Goal: Task Accomplishment & Management: Manage account settings

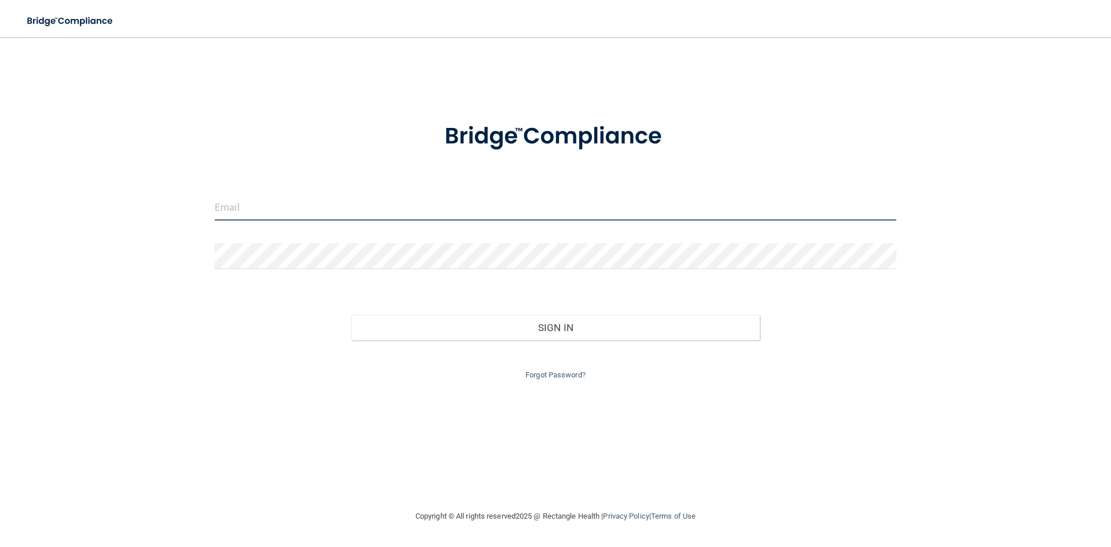
type input "[EMAIL_ADDRESS][DOMAIN_NAME]"
drag, startPoint x: 366, startPoint y: 205, endPoint x: 198, endPoint y: 229, distance: 170.0
click at [198, 229] on div "[EMAIL_ADDRESS][DOMAIN_NAME] Invalid email/password. You don't have permission …" at bounding box center [555, 273] width 1065 height 449
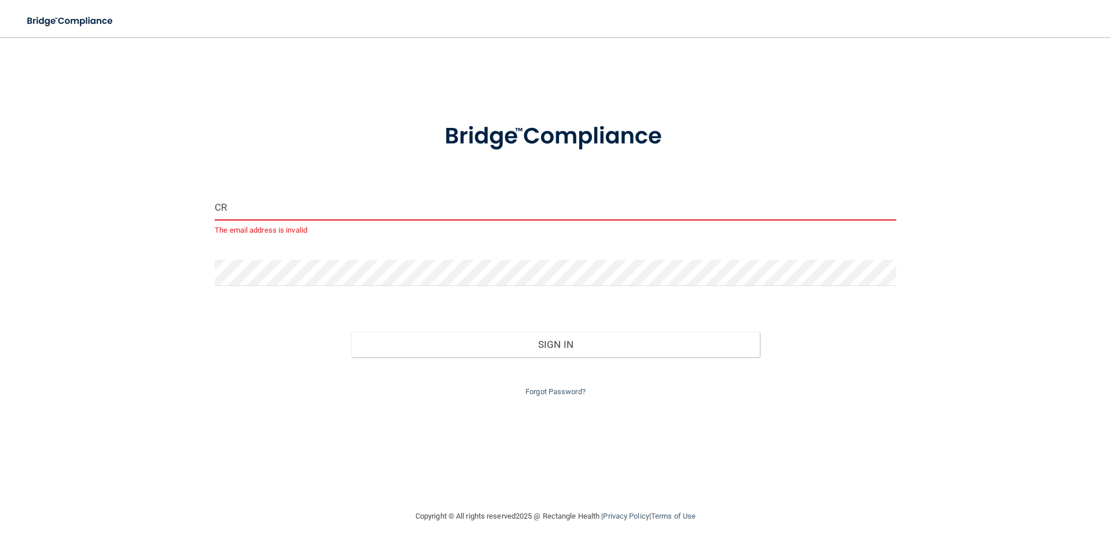
type input "C"
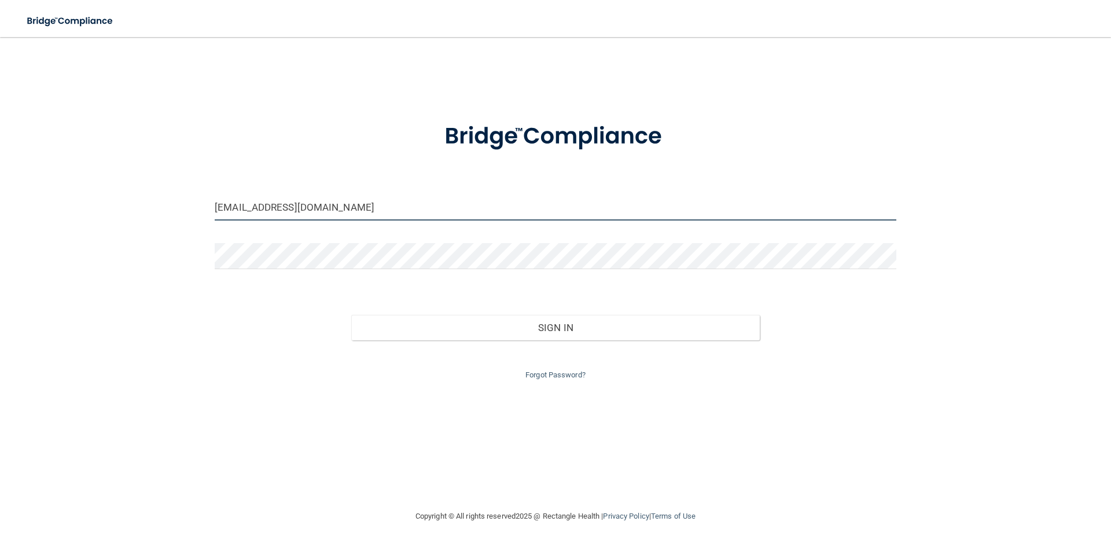
type input "[EMAIL_ADDRESS][DOMAIN_NAME]"
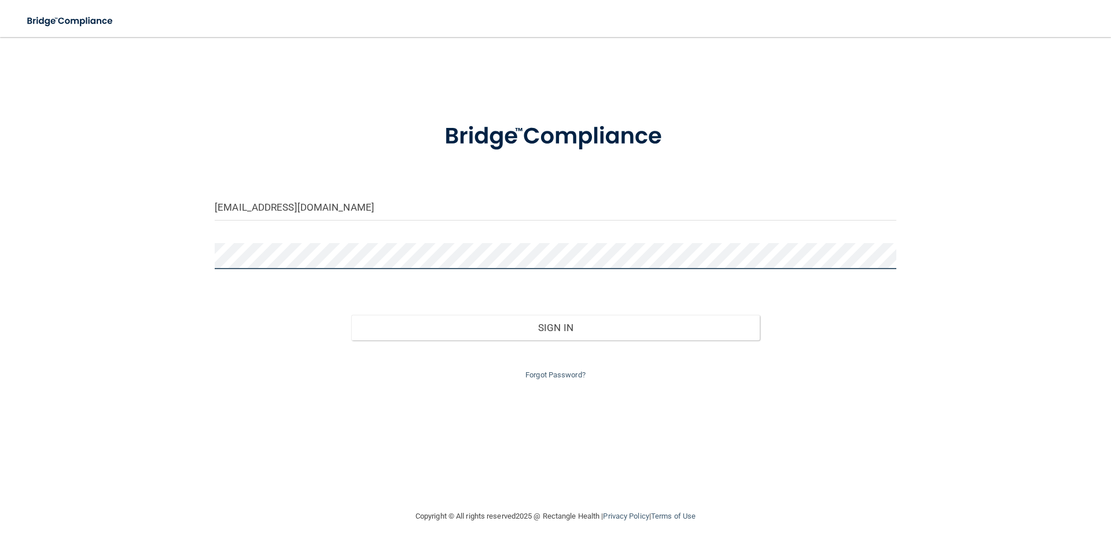
click at [157, 258] on div "[EMAIL_ADDRESS][DOMAIN_NAME] Invalid email/password. You don't have permission …" at bounding box center [555, 273] width 1065 height 449
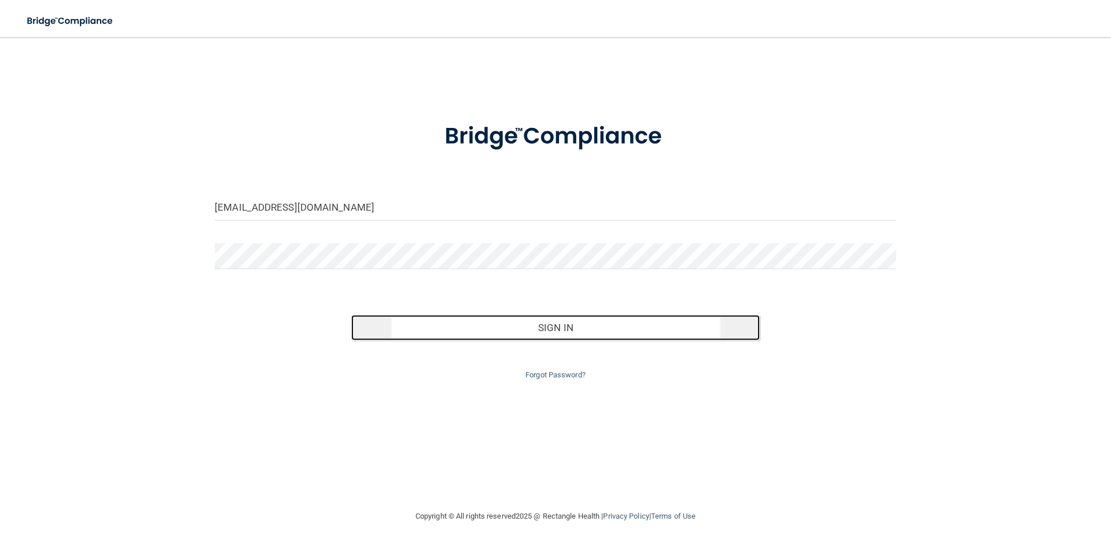
click at [614, 329] on button "Sign In" at bounding box center [555, 327] width 409 height 25
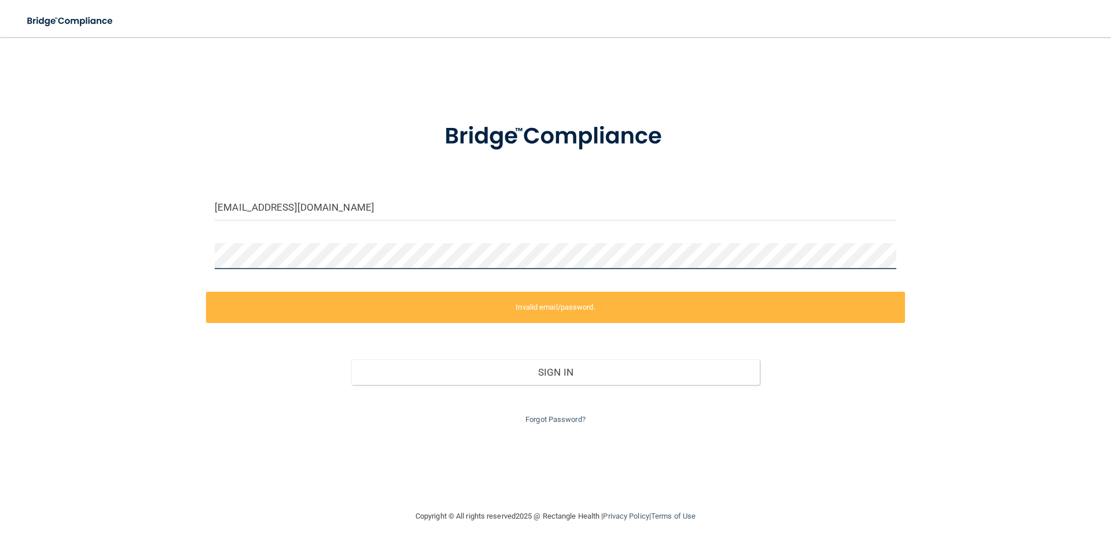
click at [194, 273] on div "[EMAIL_ADDRESS][DOMAIN_NAME] Invalid email/password. You don't have permission …" at bounding box center [555, 273] width 1065 height 449
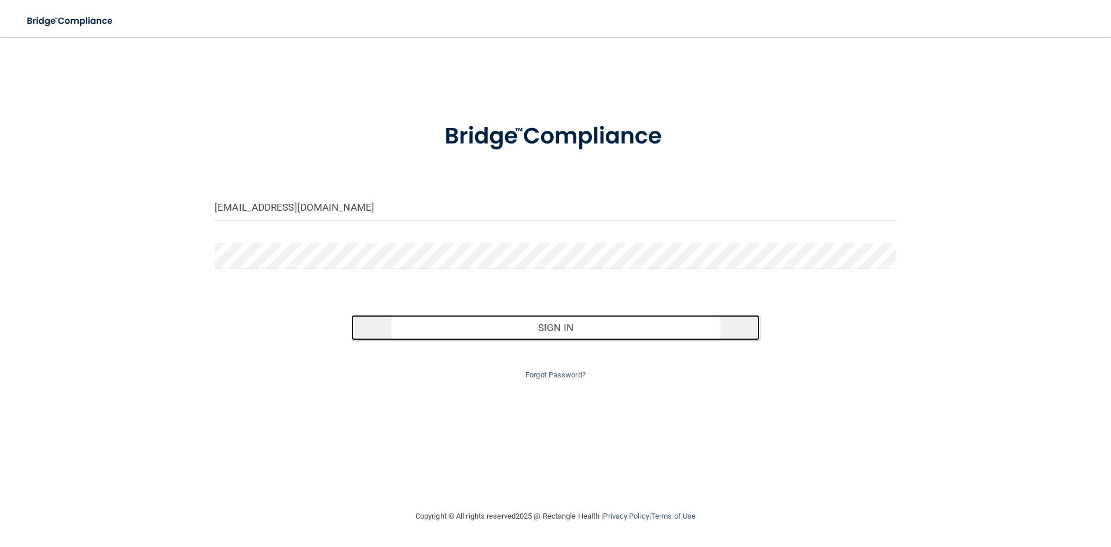
click at [591, 325] on button "Sign In" at bounding box center [555, 327] width 409 height 25
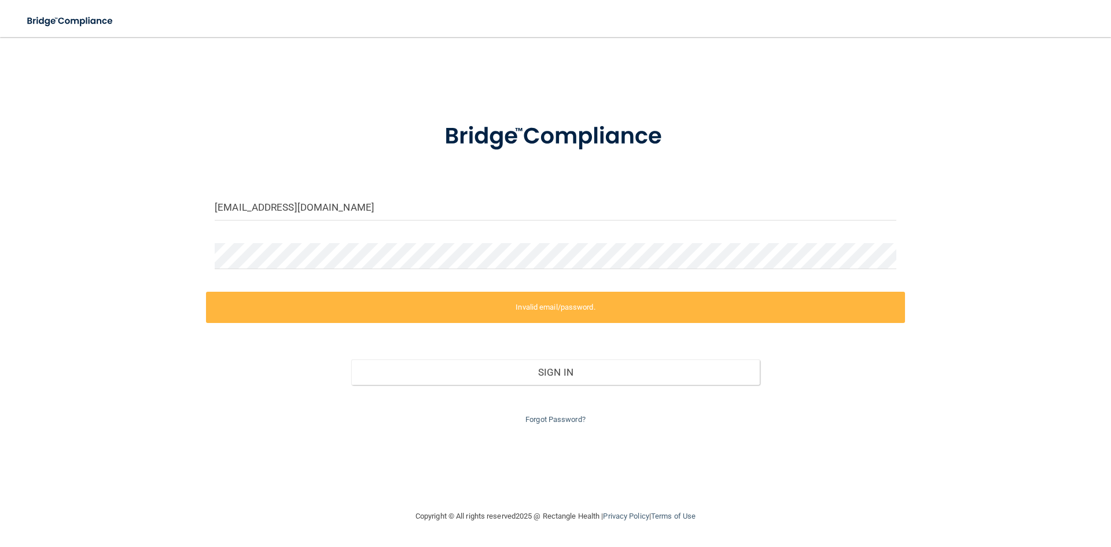
click at [554, 424] on div "Forgot Password?" at bounding box center [555, 406] width 699 height 42
click at [131, 264] on div "[EMAIL_ADDRESS][DOMAIN_NAME] Invalid email/password. You don't have permission …" at bounding box center [555, 273] width 1065 height 449
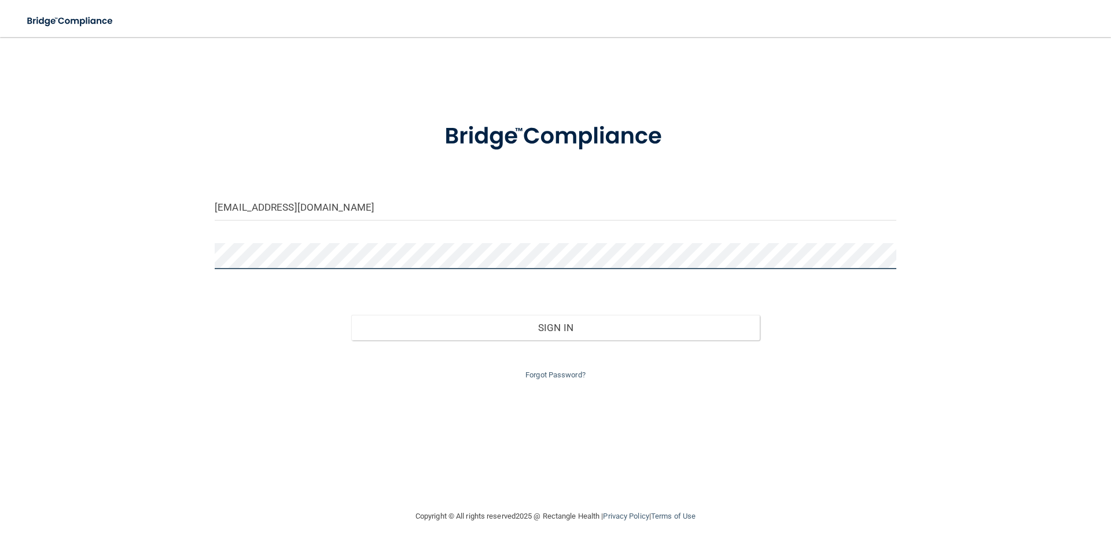
click at [351, 315] on button "Sign In" at bounding box center [555, 327] width 409 height 25
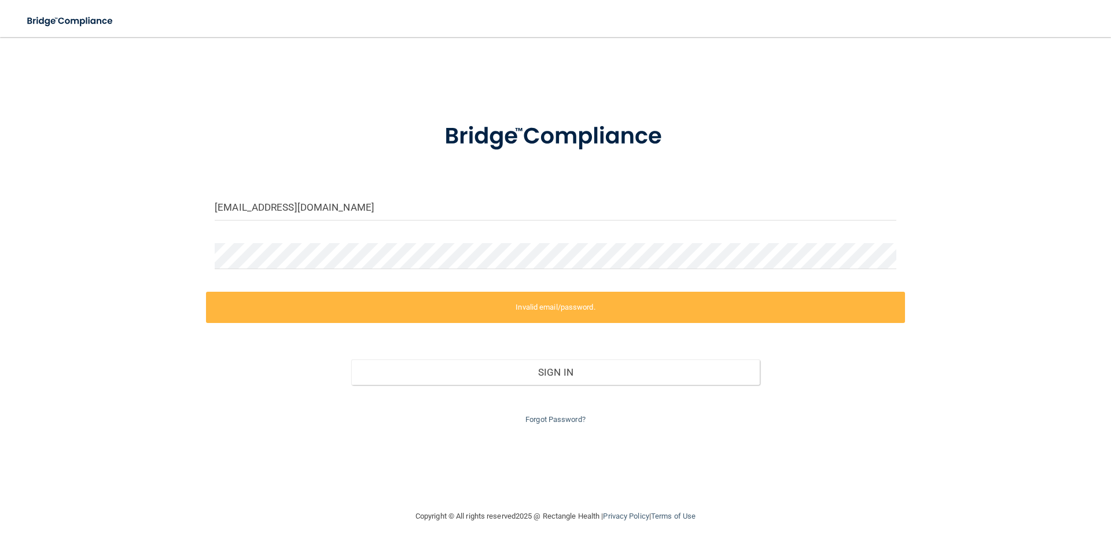
click at [414, 310] on label "Invalid email/password." at bounding box center [555, 307] width 699 height 31
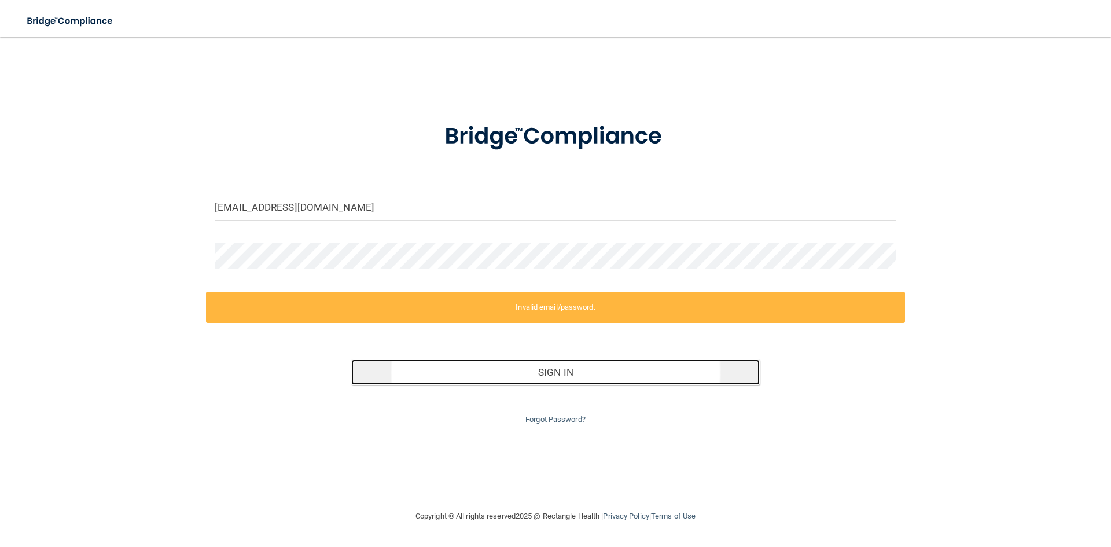
click at [447, 381] on button "Sign In" at bounding box center [555, 371] width 409 height 25
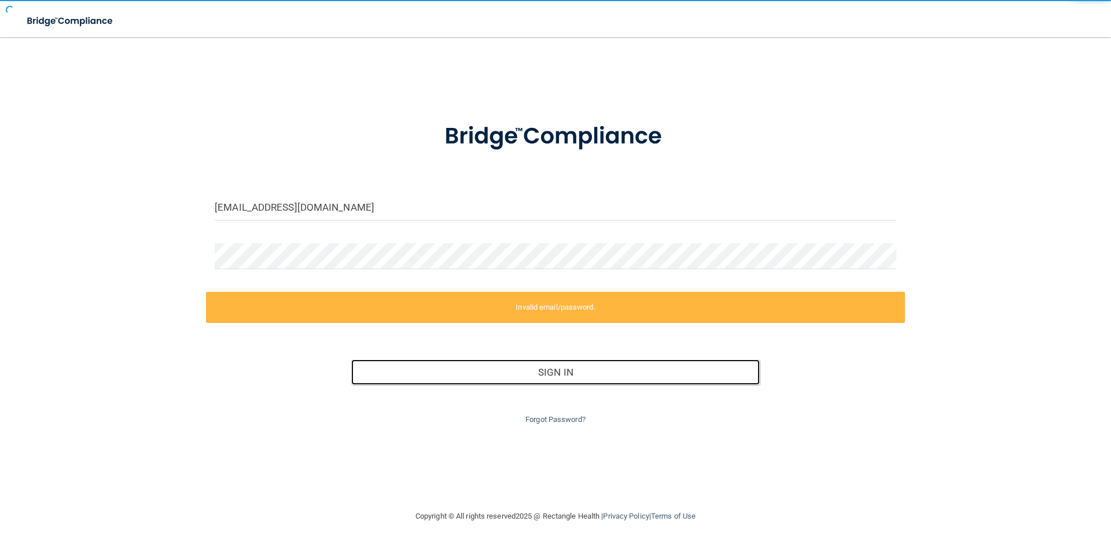
drag, startPoint x: 440, startPoint y: 377, endPoint x: 367, endPoint y: 321, distance: 92.5
click at [436, 376] on button "Sign In" at bounding box center [555, 371] width 409 height 25
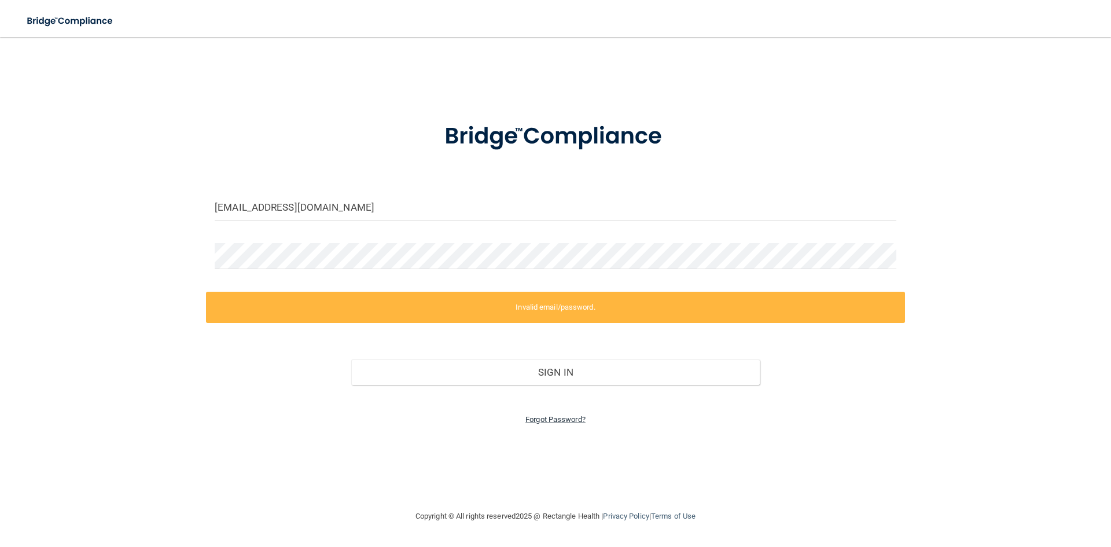
click at [537, 422] on link "Forgot Password?" at bounding box center [555, 419] width 60 height 9
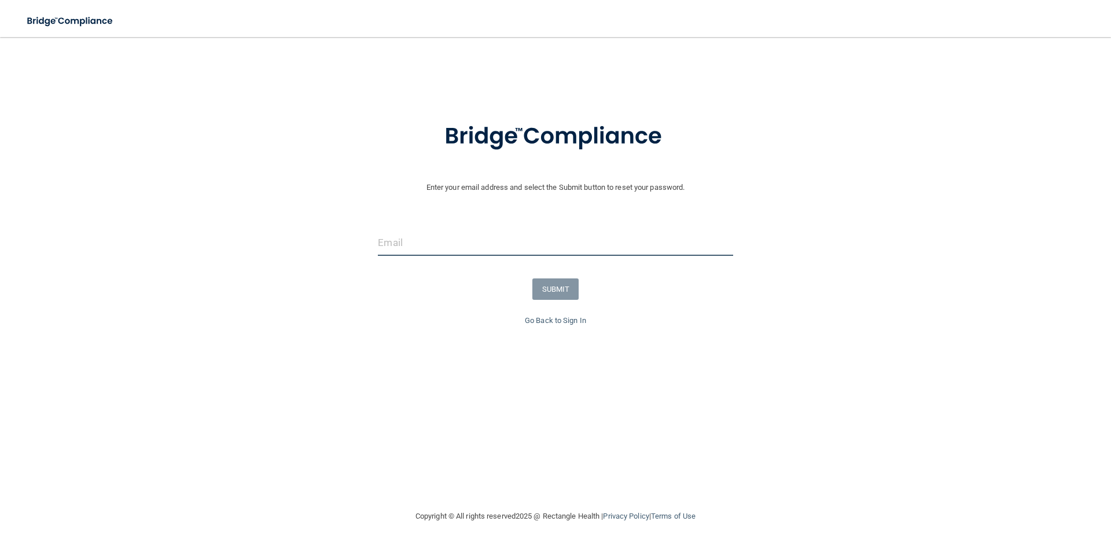
click at [422, 248] on input "email" at bounding box center [555, 243] width 355 height 26
click at [350, 307] on form "Enter your email address and select the Submit button to reset your password. S…" at bounding box center [555, 209] width 1099 height 207
click at [571, 319] on link "Go Back to Sign In" at bounding box center [555, 320] width 61 height 9
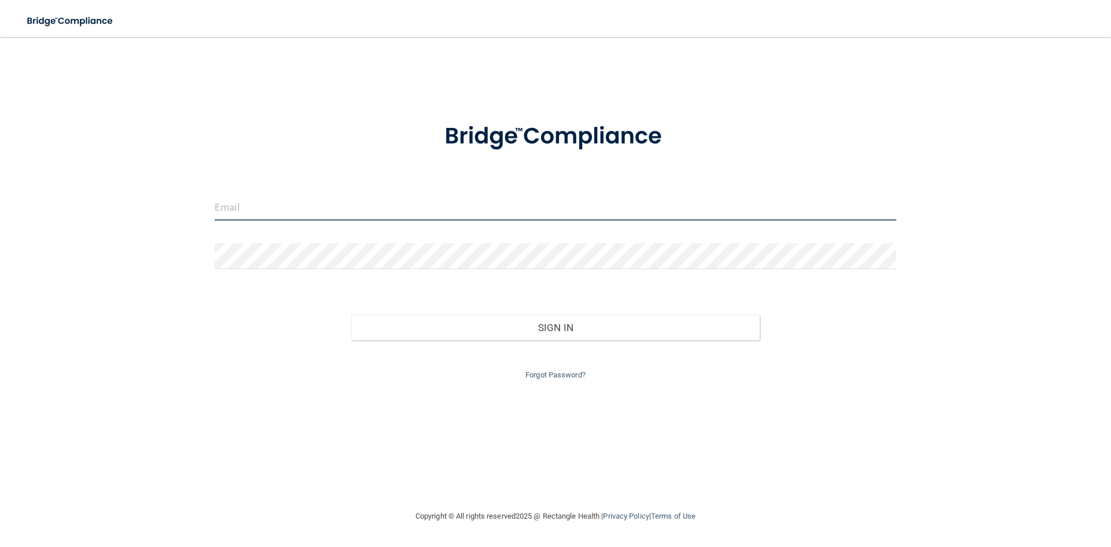
type input "[EMAIL_ADDRESS][DOMAIN_NAME]"
click at [417, 209] on input "[EMAIL_ADDRESS][DOMAIN_NAME]" at bounding box center [556, 207] width 682 height 26
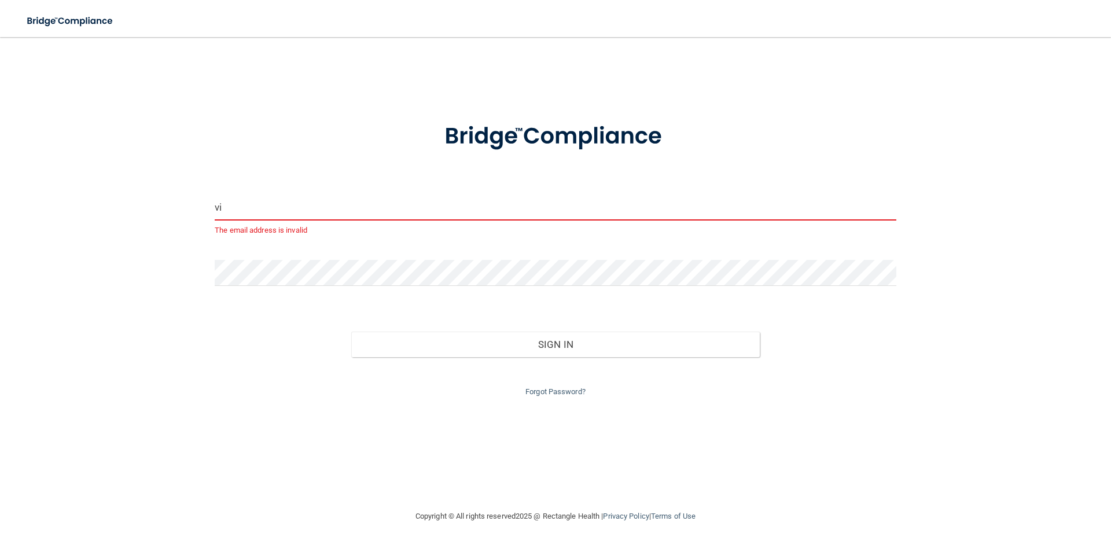
type input "v"
drag, startPoint x: 433, startPoint y: 205, endPoint x: 421, endPoint y: 211, distance: 13.5
click at [421, 211] on input "email" at bounding box center [556, 207] width 682 height 26
type input "[EMAIL_ADDRESS][DOMAIN_NAME]"
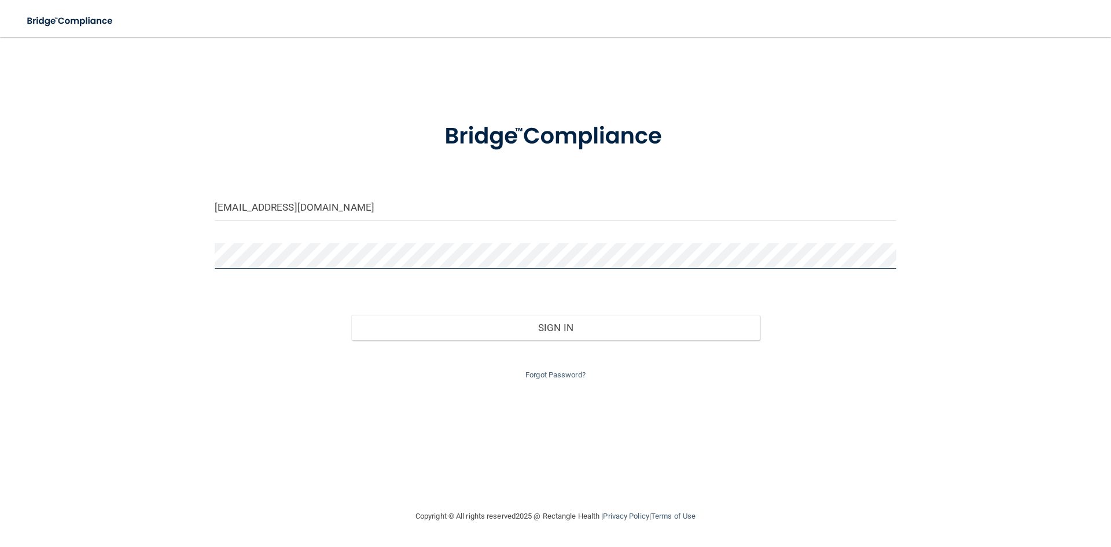
click at [182, 261] on div "[EMAIL_ADDRESS][DOMAIN_NAME] Invalid email/password. You don't have permission …" at bounding box center [555, 273] width 1065 height 449
click at [351, 315] on button "Sign In" at bounding box center [555, 327] width 409 height 25
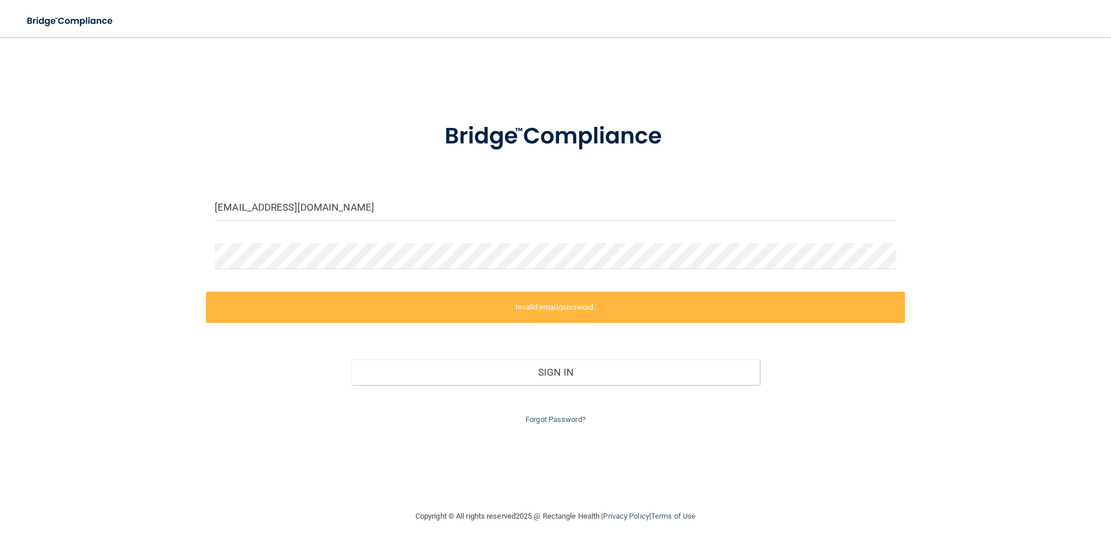
click at [808, 472] on div "[EMAIL_ADDRESS][DOMAIN_NAME] Invalid email/password. You don't have permission …" at bounding box center [555, 273] width 1065 height 449
click at [978, 77] on div "[EMAIL_ADDRESS][DOMAIN_NAME] Invalid email/password. You don't have permission …" at bounding box center [555, 273] width 1065 height 449
